Goal: Task Accomplishment & Management: Complete application form

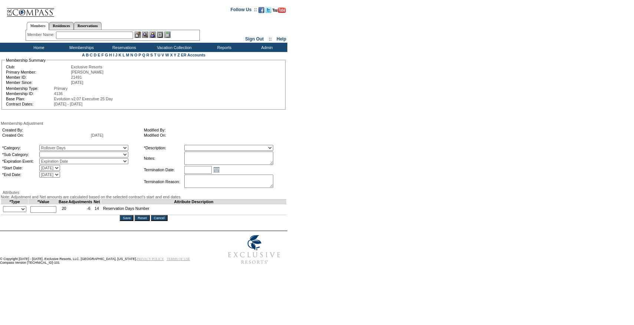
select select "782"
click at [55, 153] on select "Rollover Days" at bounding box center [83, 154] width 89 height 6
click at [60, 168] on select "[DATE] [DATE] [DATE] [DATE] [DATE] [DATE] [DATE] [DATE] [DATE] [DATE] [DATE] [D…" at bounding box center [49, 168] width 21 height 6
select select "[DATE] 12:00:00 AM"
click at [55, 167] on select "[DATE] [DATE] [DATE] [DATE] [DATE] [DATE] [DATE] [DATE] [DATE] [DATE] [DATE] [D…" at bounding box center [49, 168] width 21 height 6
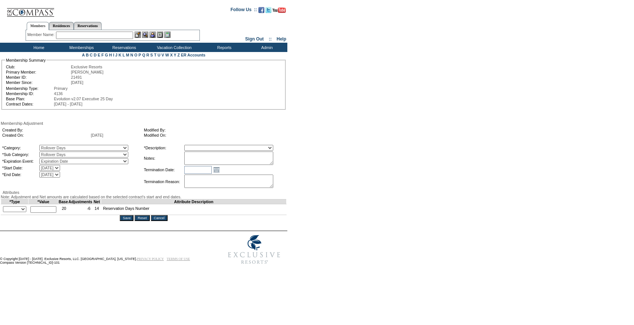
click at [60, 177] on select "[DATE] [DATE] [DATE] [DATE] [DATE] [DATE] [DATE] [DATE] [DATE] [DATE] [DATE] [D…" at bounding box center [49, 174] width 21 height 6
select select "[DATE] 12:00:00 AM"
click at [55, 173] on select "[DATE] [DATE] [DATE] [DATE] [DATE] [DATE] [DATE] [DATE] [DATE] [DATE] [DATE] [D…" at bounding box center [49, 174] width 21 height 6
click at [210, 149] on select "Membership/Transfer Fee Adjustment Membership Fee Adjustment Add-On Fee Adjustm…" at bounding box center [228, 148] width 89 height 6
select select "275"
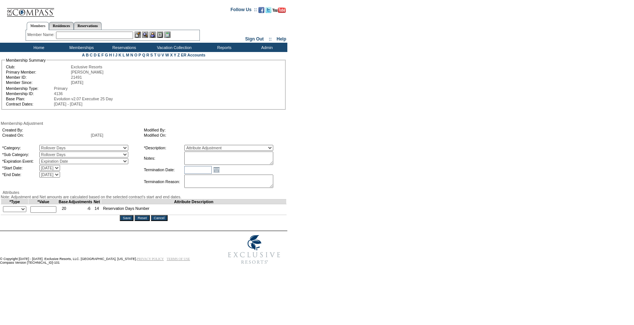
click at [198, 146] on select "Membership/Transfer Fee Adjustment Membership Fee Adjustment Add-On Fee Adjustm…" at bounding box center [228, 148] width 89 height 6
click at [213, 163] on textarea at bounding box center [228, 157] width 89 height 13
paste textarea "Per [PERSON_NAME] case [DATE] and [PERSON_NAME]/[PERSON_NAME] approval, rolling…"
type textarea "Per [PERSON_NAME] case [DATE] and [PERSON_NAME]/[PERSON_NAME] approval, rolling…"
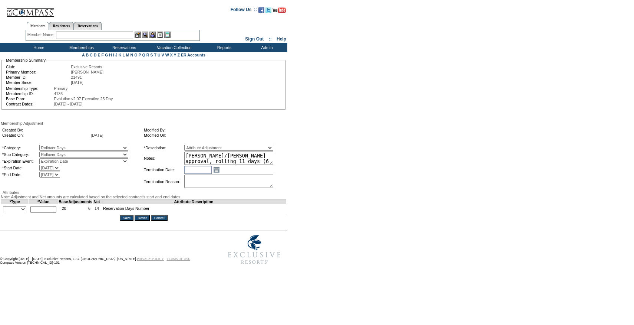
click at [26, 212] on select "+ - Override" at bounding box center [14, 209] width 23 height 6
select select "1"
click at [5, 212] on select "+ - Override" at bounding box center [14, 209] width 23 height 6
click at [50, 213] on input "text" at bounding box center [43, 209] width 26 height 7
type input "11"
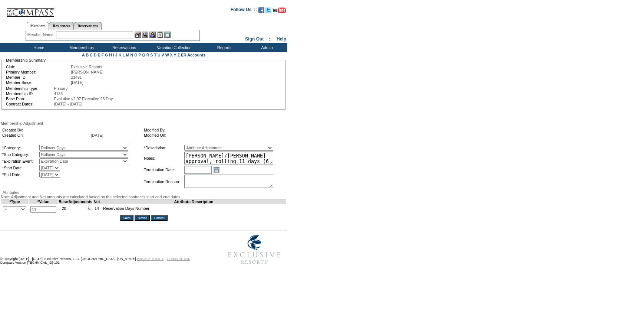
click at [110, 221] on td "Membership Adjustment Created By: Created On: [DATE] Modified By: Modified On: …" at bounding box center [144, 171] width 286 height 100
click at [127, 221] on td "Membership Adjustment Created By: Created On: [DATE] Modified By: Modified On: …" at bounding box center [144, 171] width 286 height 100
click at [128, 221] on td "Membership Adjustment Created By: Created On: [DATE] Modified By: Modified On: …" at bounding box center [144, 171] width 286 height 100
click at [128, 221] on input "Save" at bounding box center [127, 218] width 14 height 6
